Goal: Check status: Check status

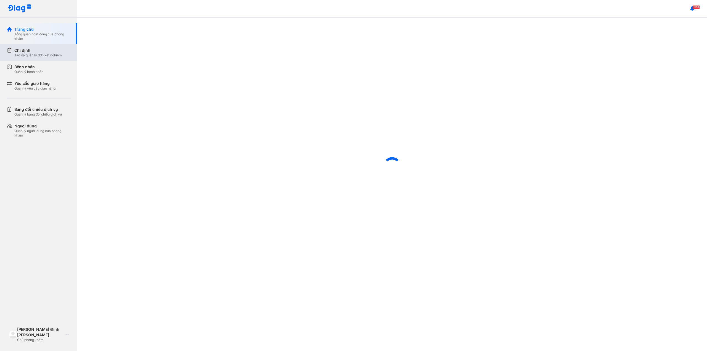
click at [26, 50] on div "Chỉ định" at bounding box center [37, 50] width 47 height 6
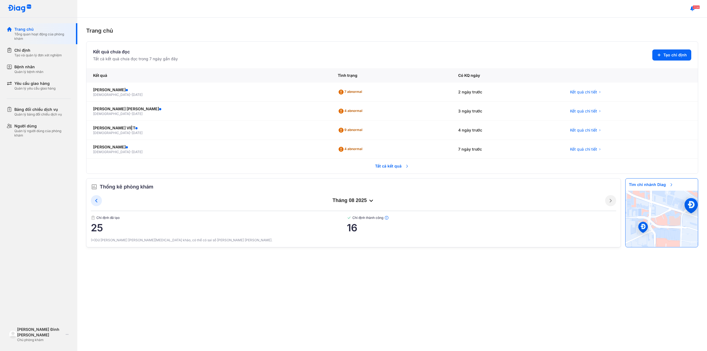
click at [387, 166] on span "Tất cả kết quả" at bounding box center [392, 166] width 41 height 12
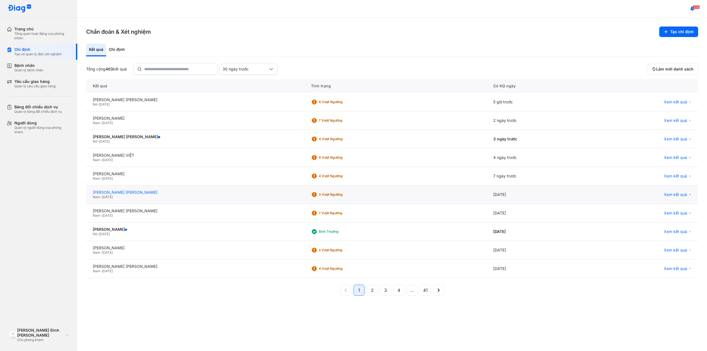
click at [141, 191] on div "[PERSON_NAME] [PERSON_NAME]" at bounding box center [195, 192] width 205 height 5
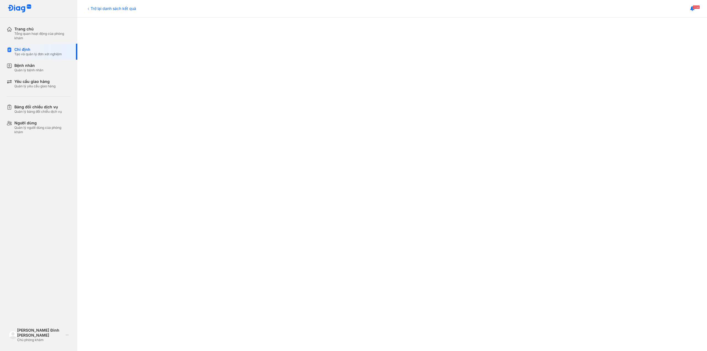
scroll to position [184, 0]
